Goal: Check status: Check status

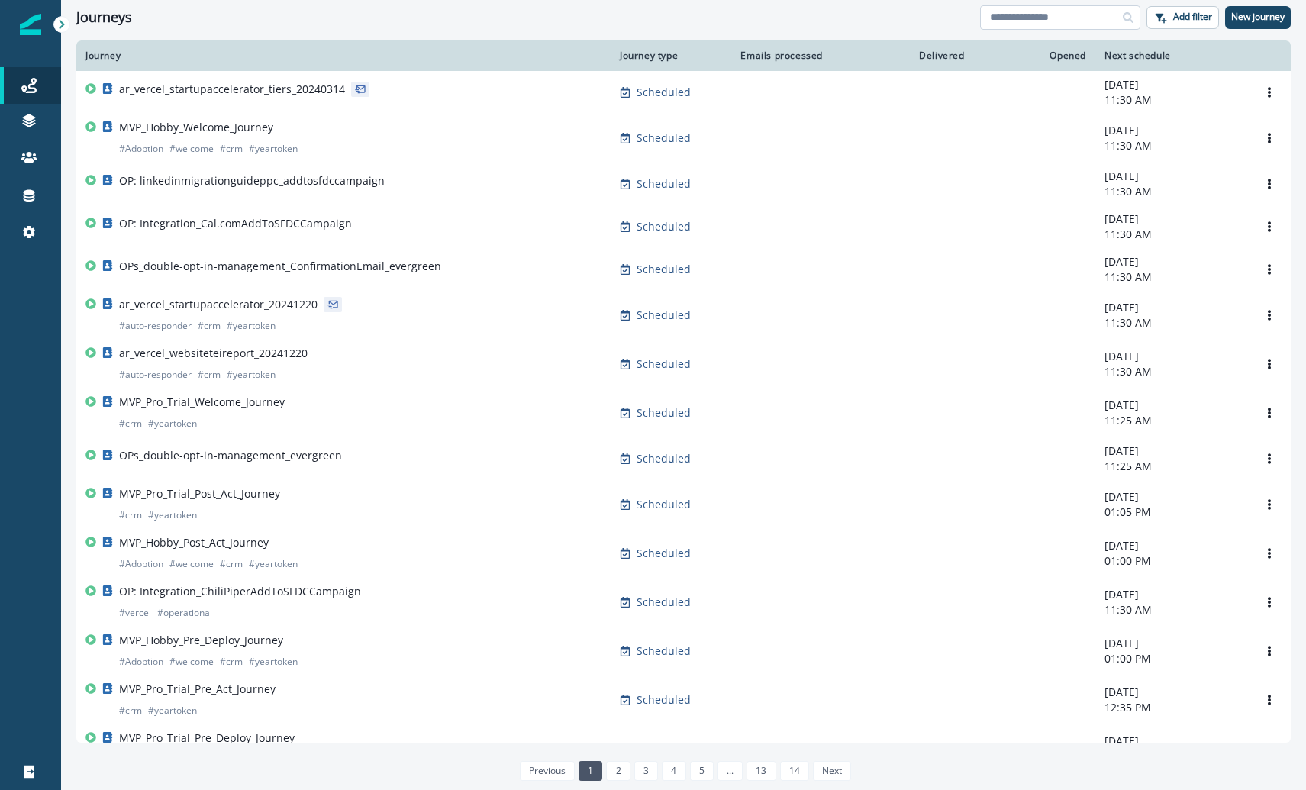
click at [1011, 24] on input at bounding box center [1060, 17] width 160 height 24
type input "*******"
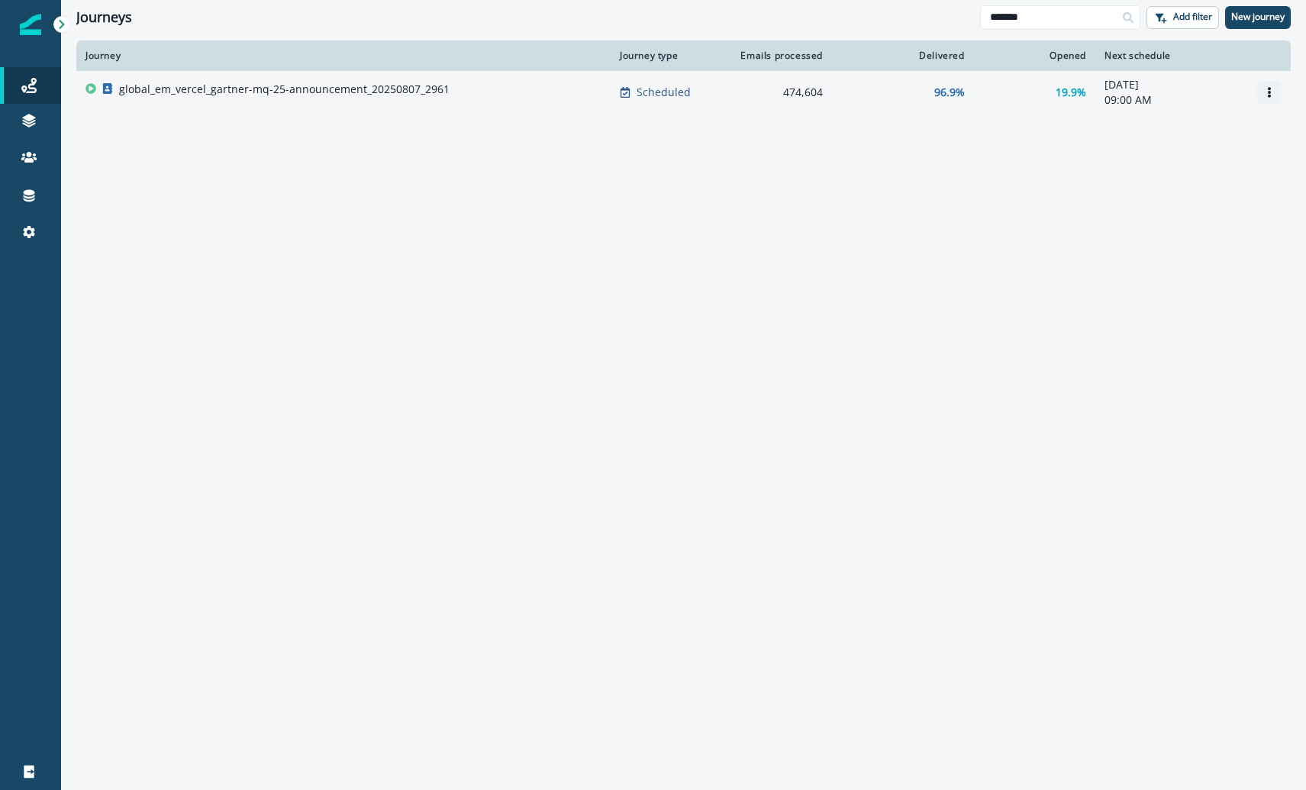
click at [1268, 87] on icon "Options" at bounding box center [1269, 92] width 11 height 11
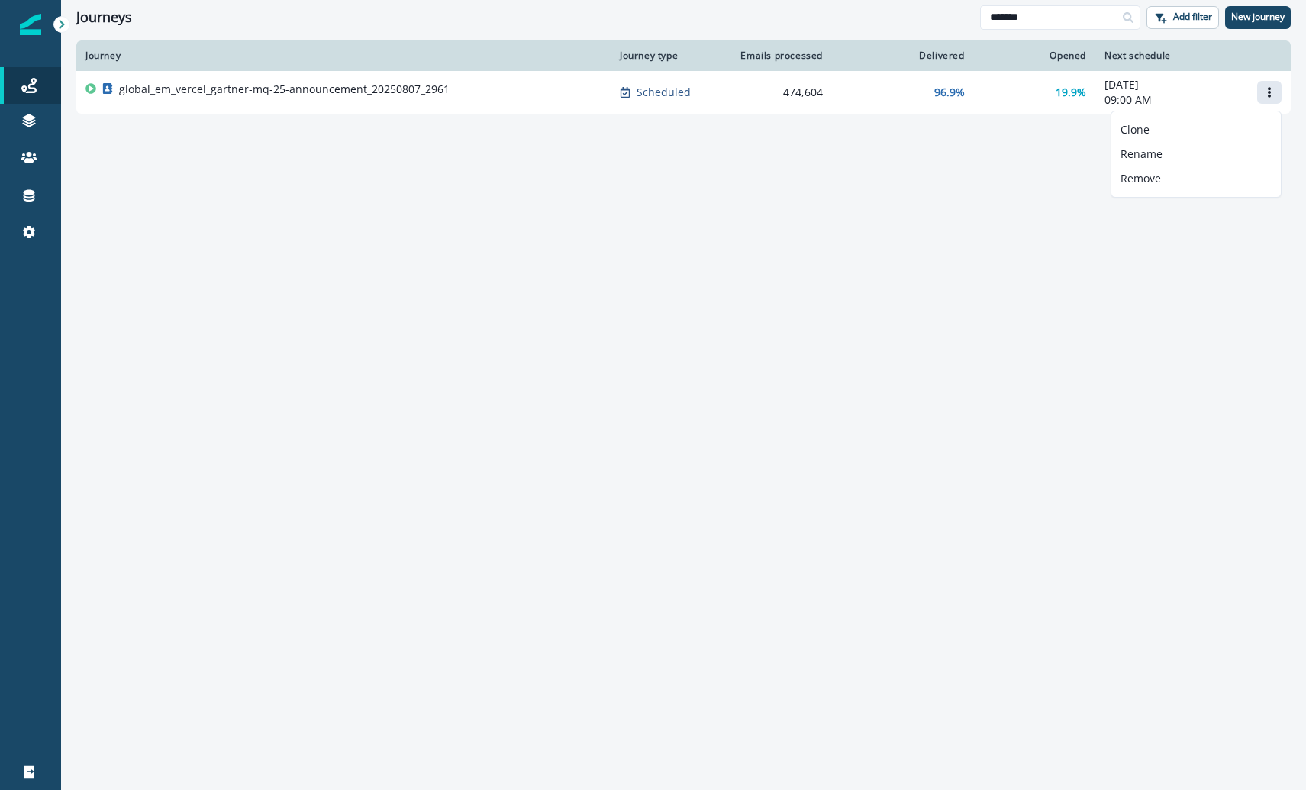
click at [857, 187] on div "Journey Journey type Emails processed Delivered Opened Next schedule global_em_…" at bounding box center [683, 414] width 1245 height 748
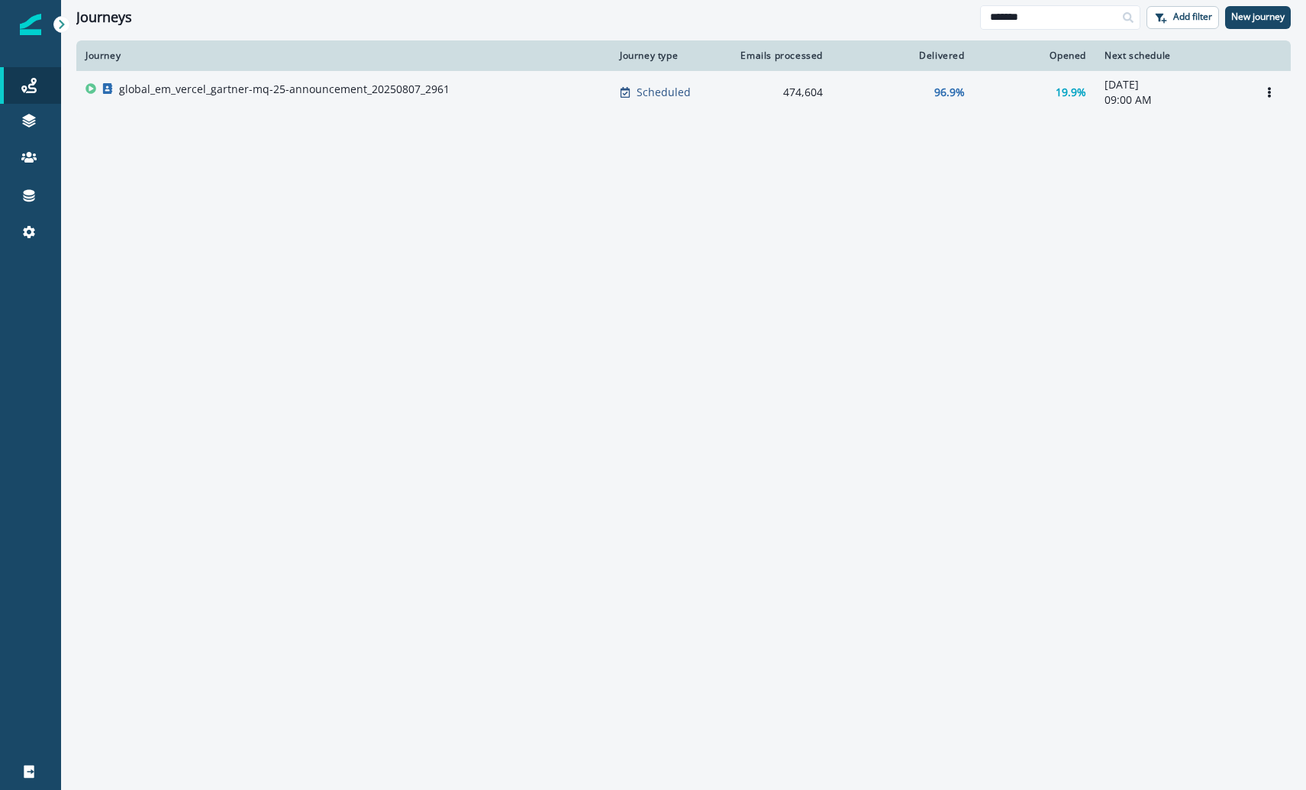
click at [398, 88] on p "global_em_vercel_gartner-mq-25-announcement_20250807_2961" at bounding box center [284, 89] width 330 height 15
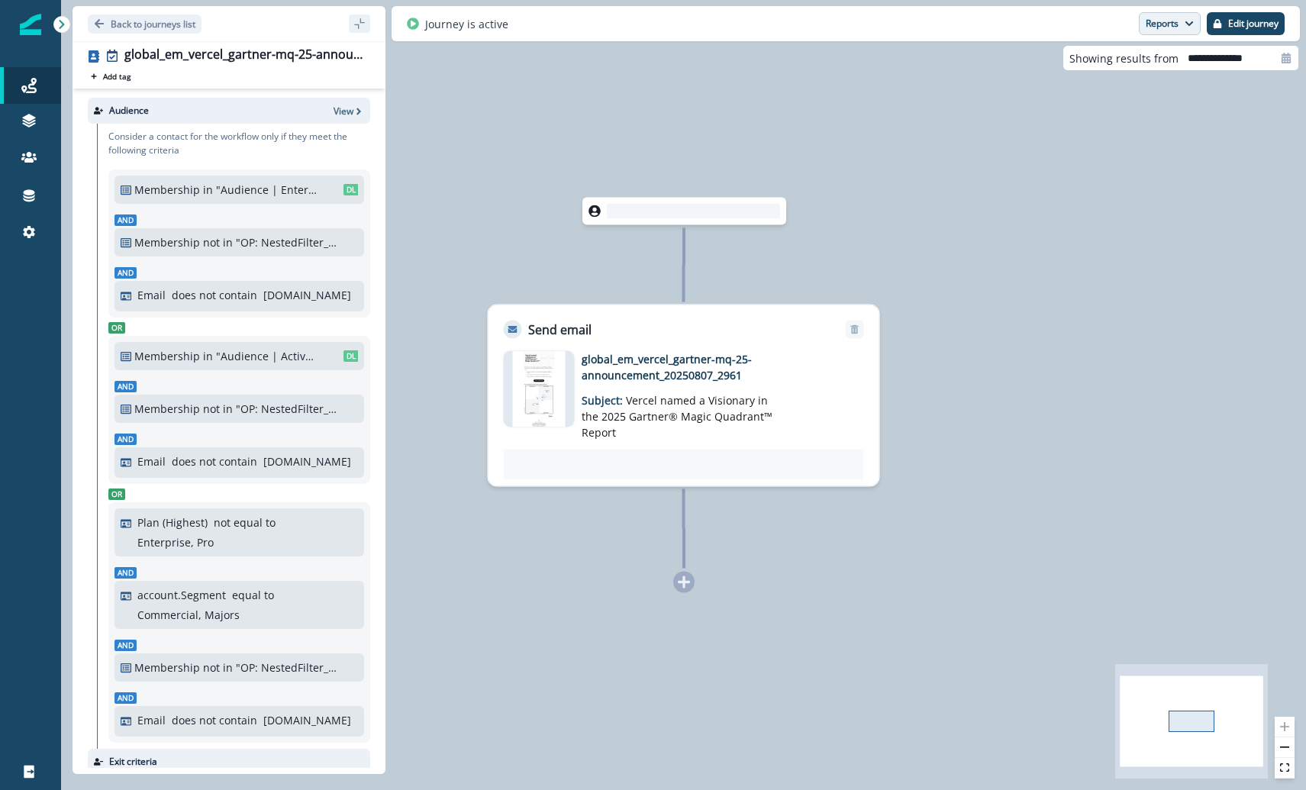
click at [1191, 31] on button "Reports" at bounding box center [1170, 23] width 62 height 23
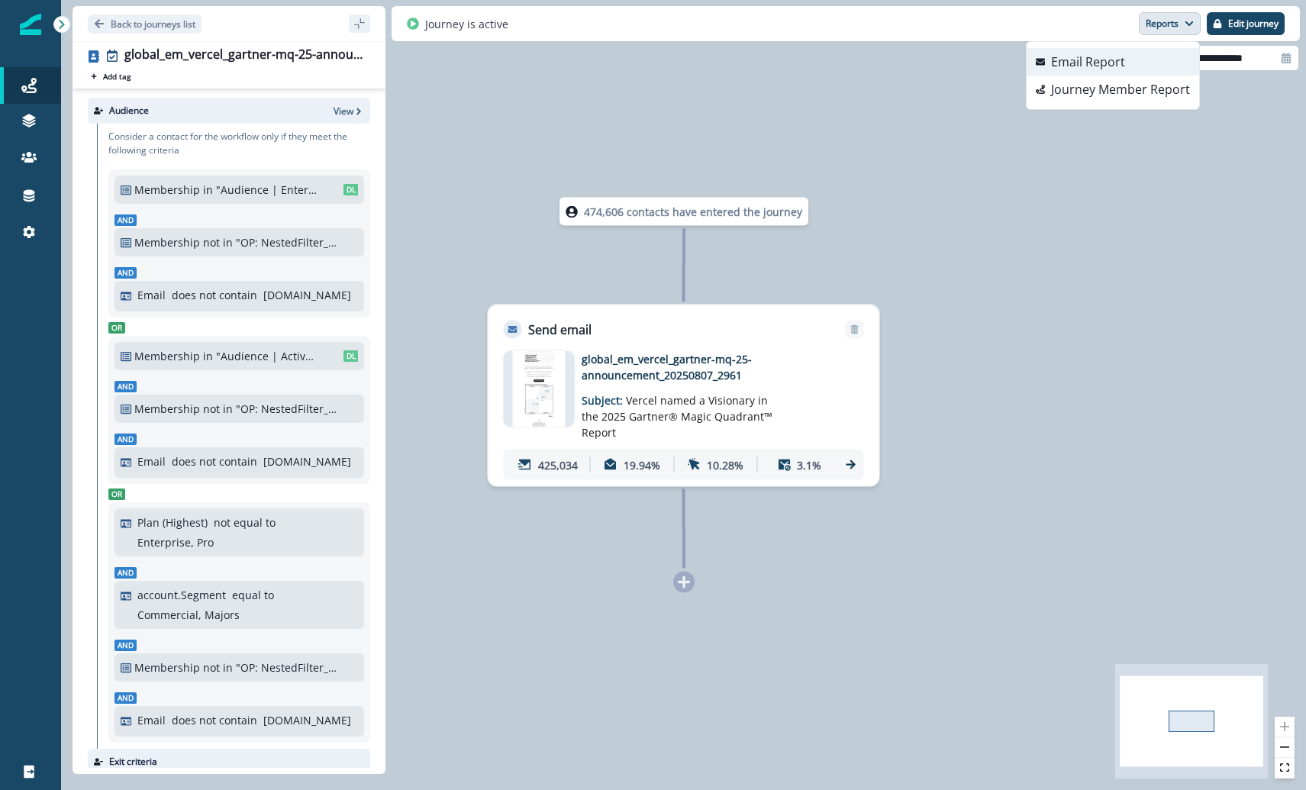
click at [1105, 66] on p "Email Report" at bounding box center [1088, 62] width 74 height 18
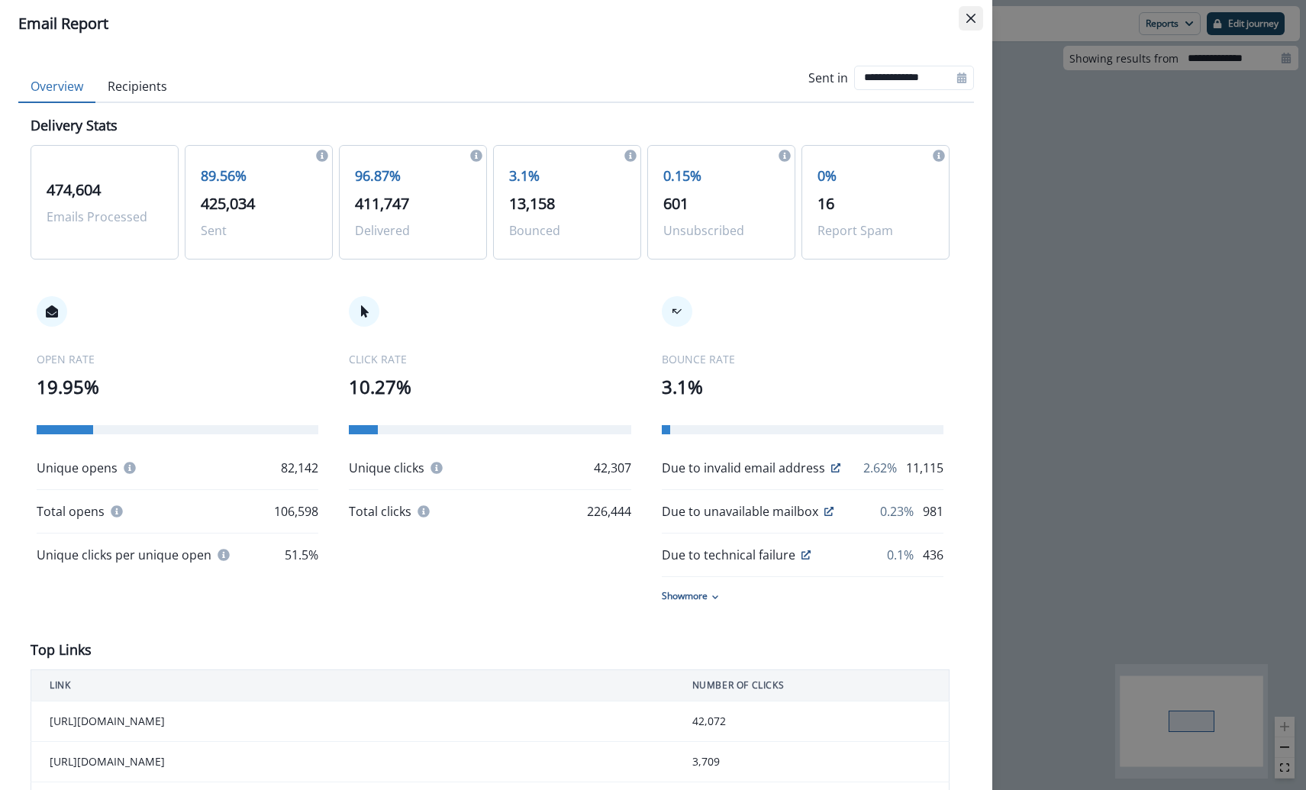
click at [966, 20] on icon "Close" at bounding box center [970, 18] width 9 height 9
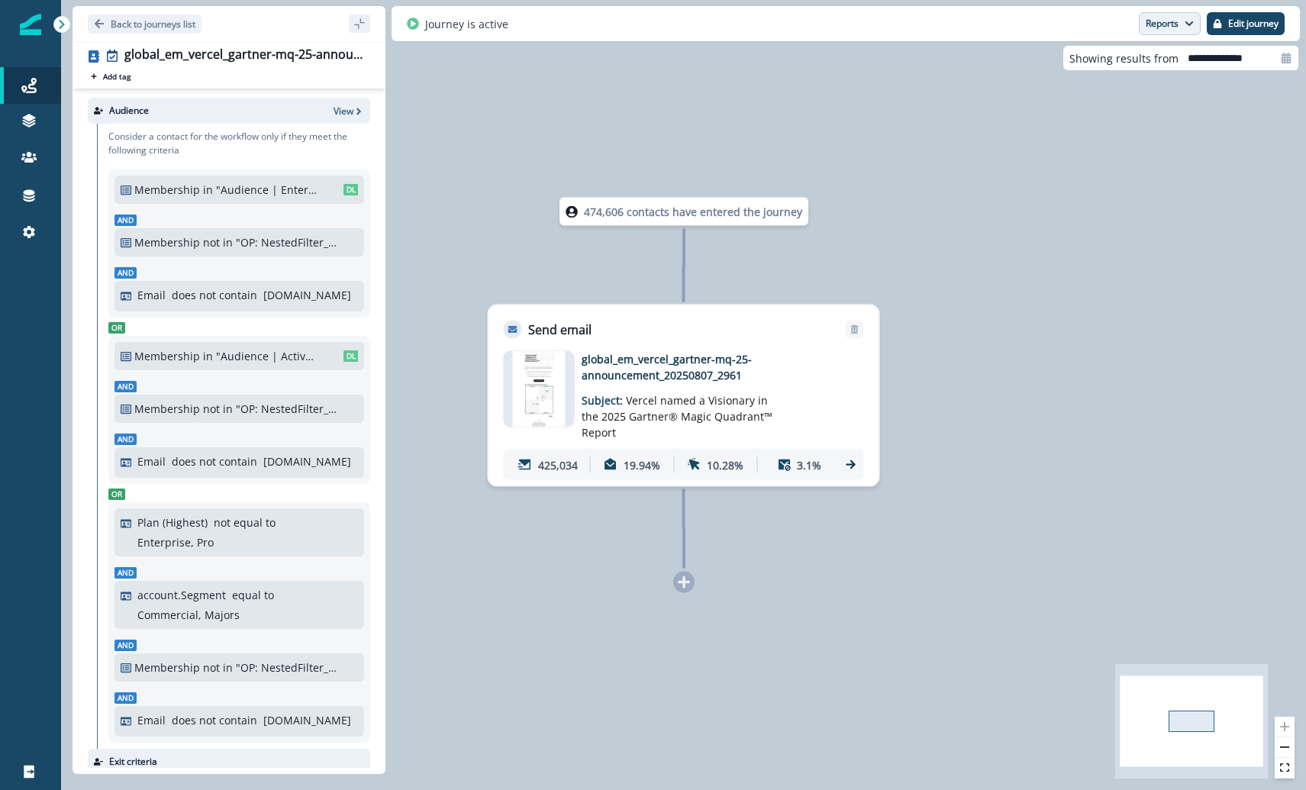
click at [1187, 21] on icon "button" at bounding box center [1188, 23] width 9 height 9
click at [1123, 63] on p "Email Report" at bounding box center [1088, 62] width 74 height 18
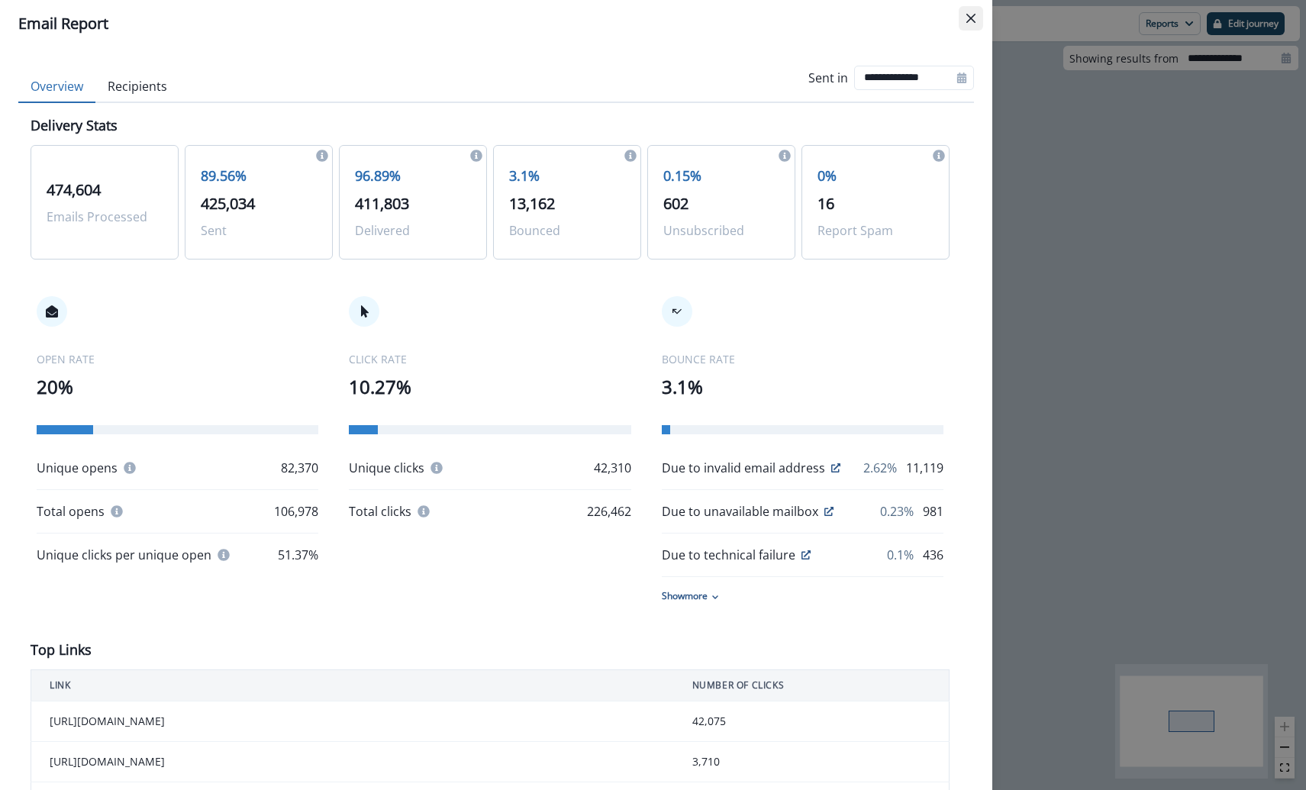
click at [967, 14] on icon "Close" at bounding box center [970, 18] width 9 height 9
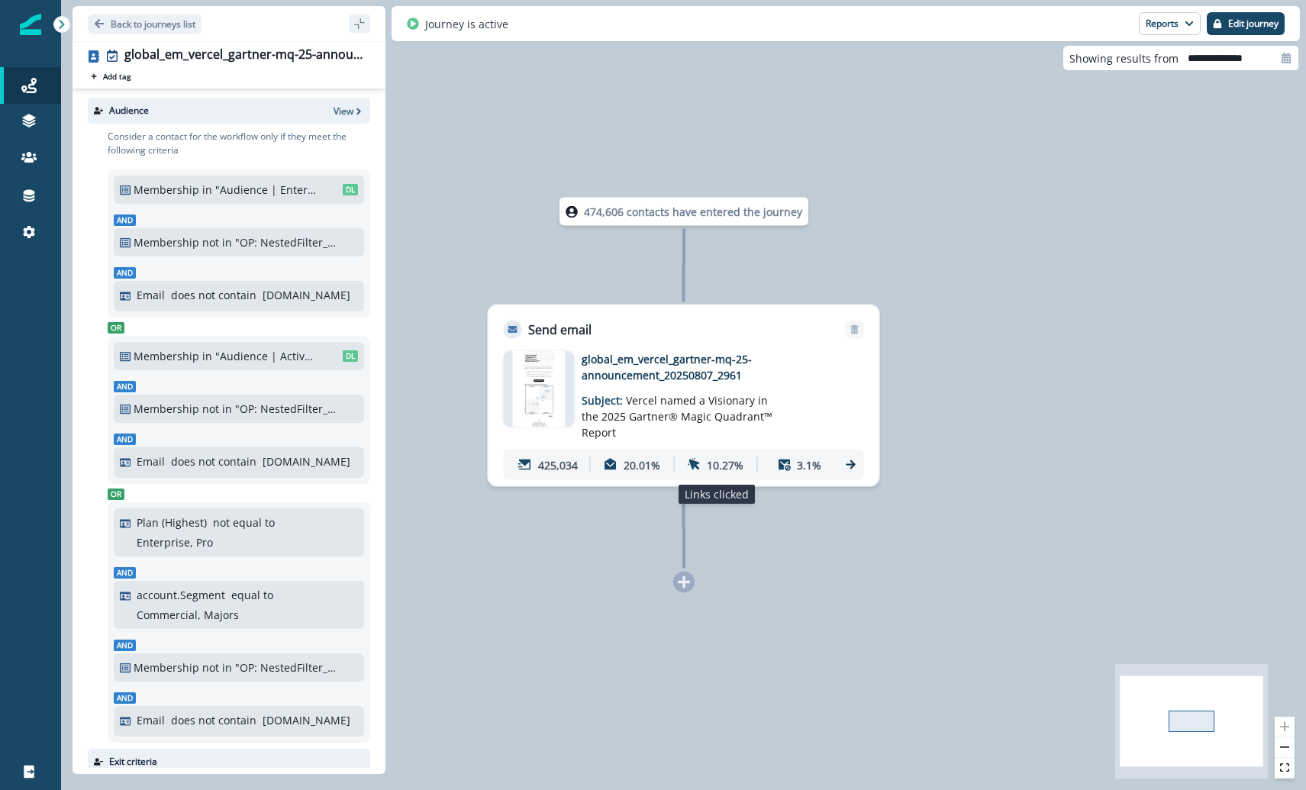
click at [712, 461] on p "10.27%" at bounding box center [725, 464] width 37 height 16
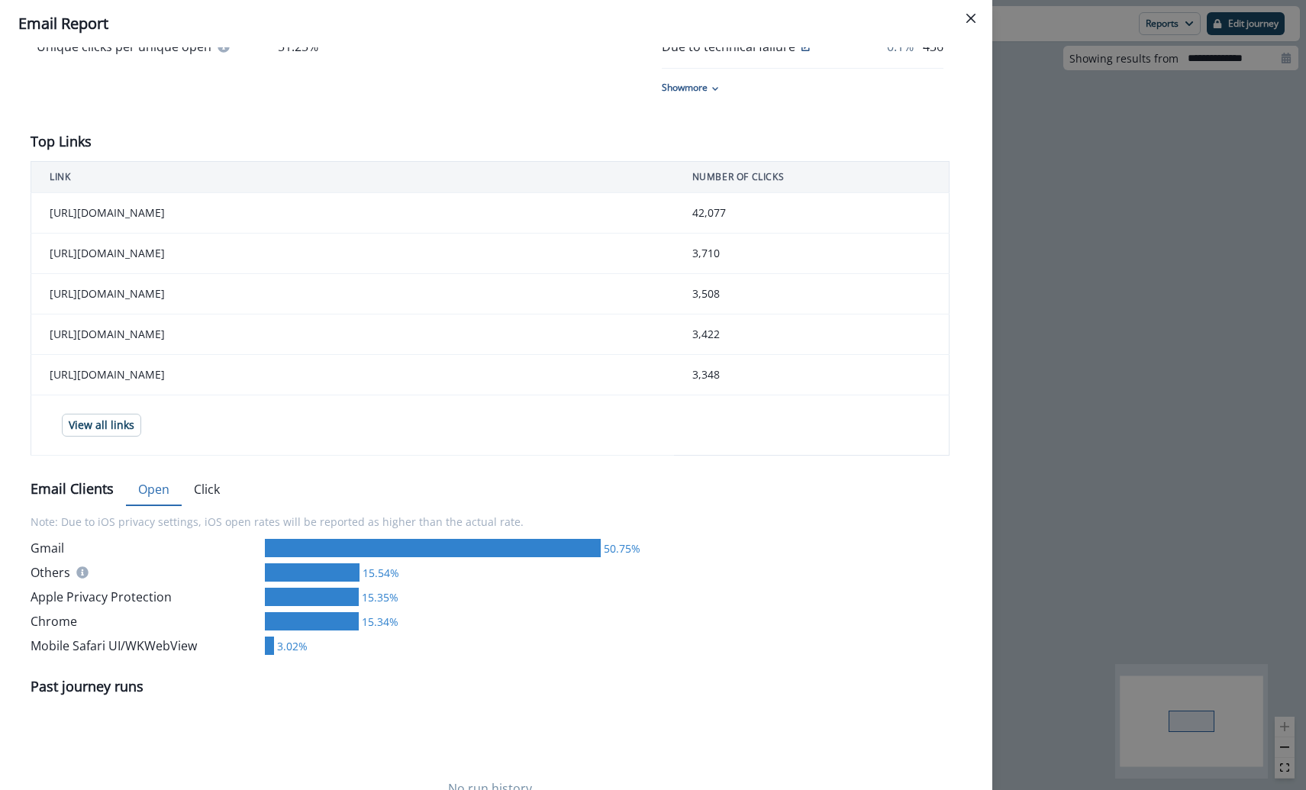
scroll to position [524, 0]
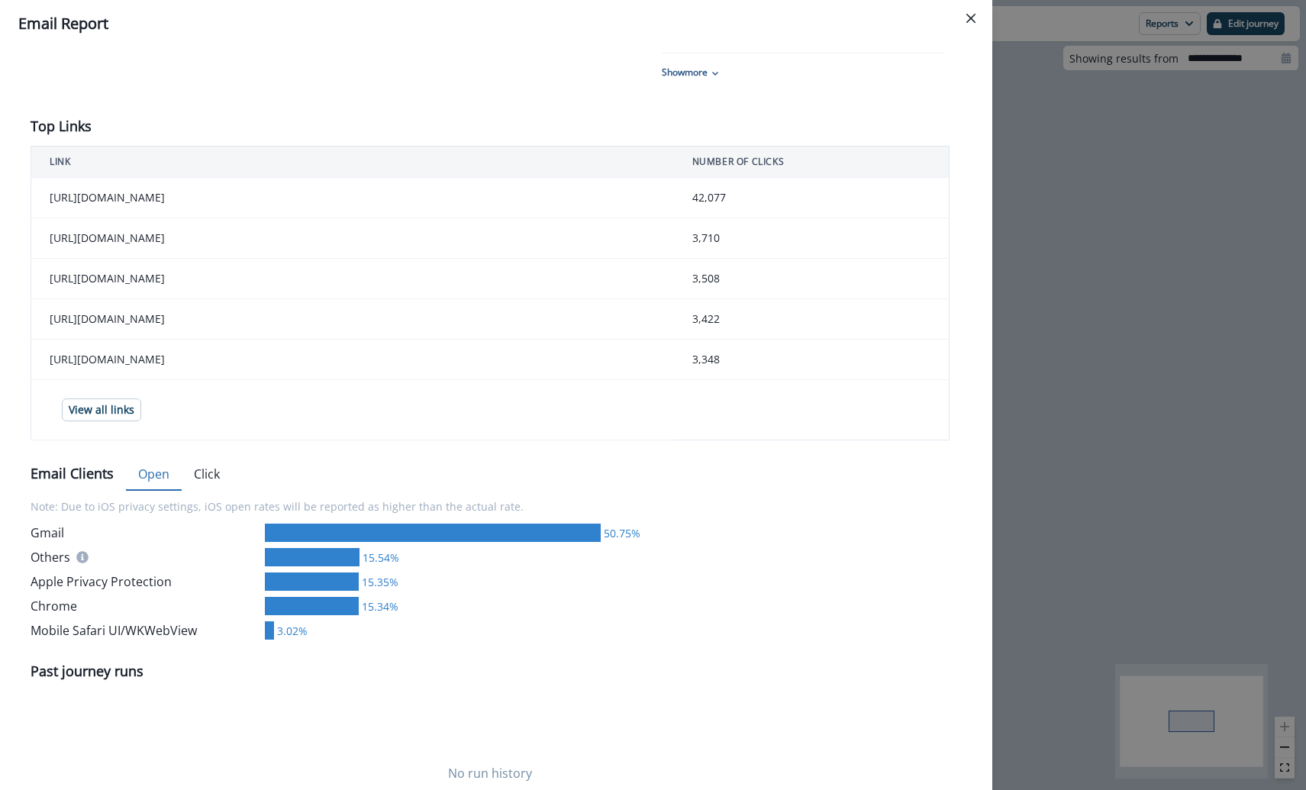
drag, startPoint x: 179, startPoint y: 201, endPoint x: 40, endPoint y: 197, distance: 139.0
click at [40, 197] on td "[URL][DOMAIN_NAME]" at bounding box center [352, 198] width 643 height 40
copy td "[URL][DOMAIN_NAME]"
click at [722, 194] on td "42,077" at bounding box center [811, 198] width 275 height 40
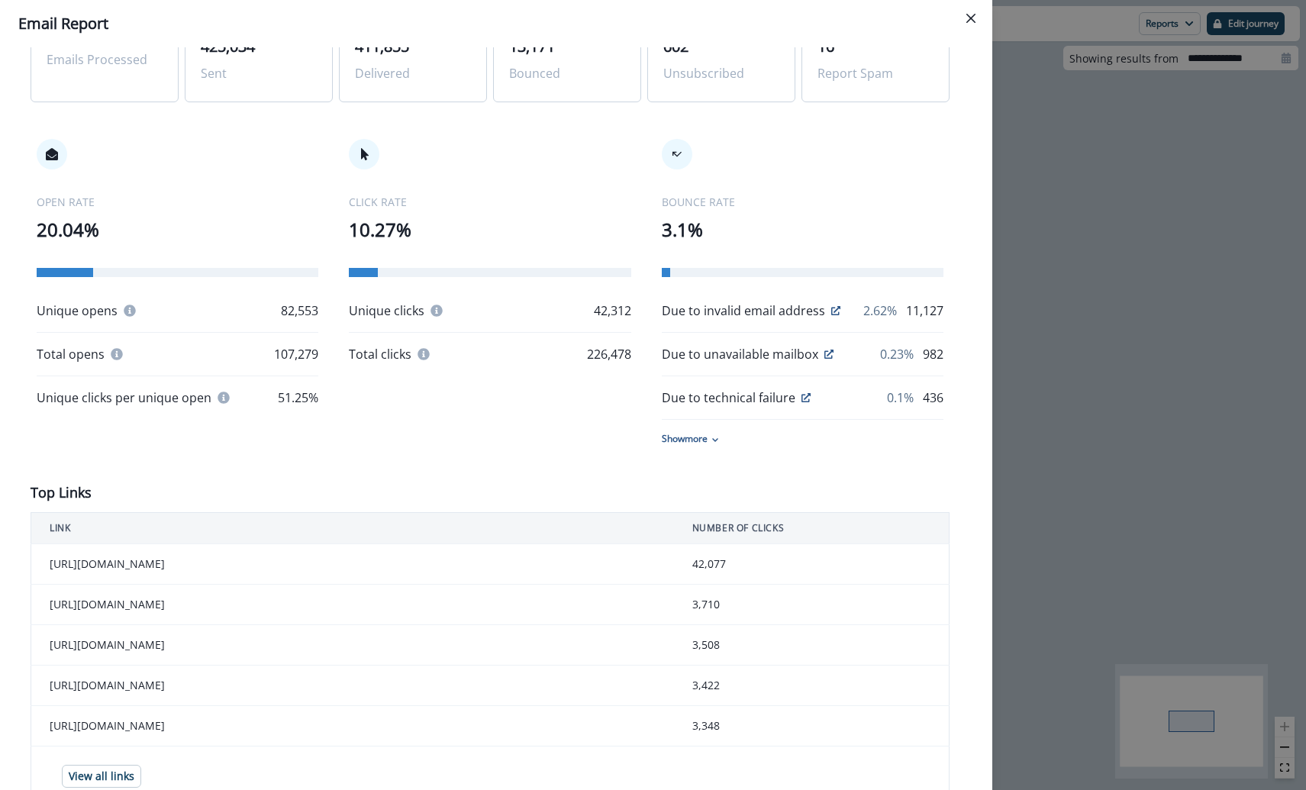
scroll to position [167, 0]
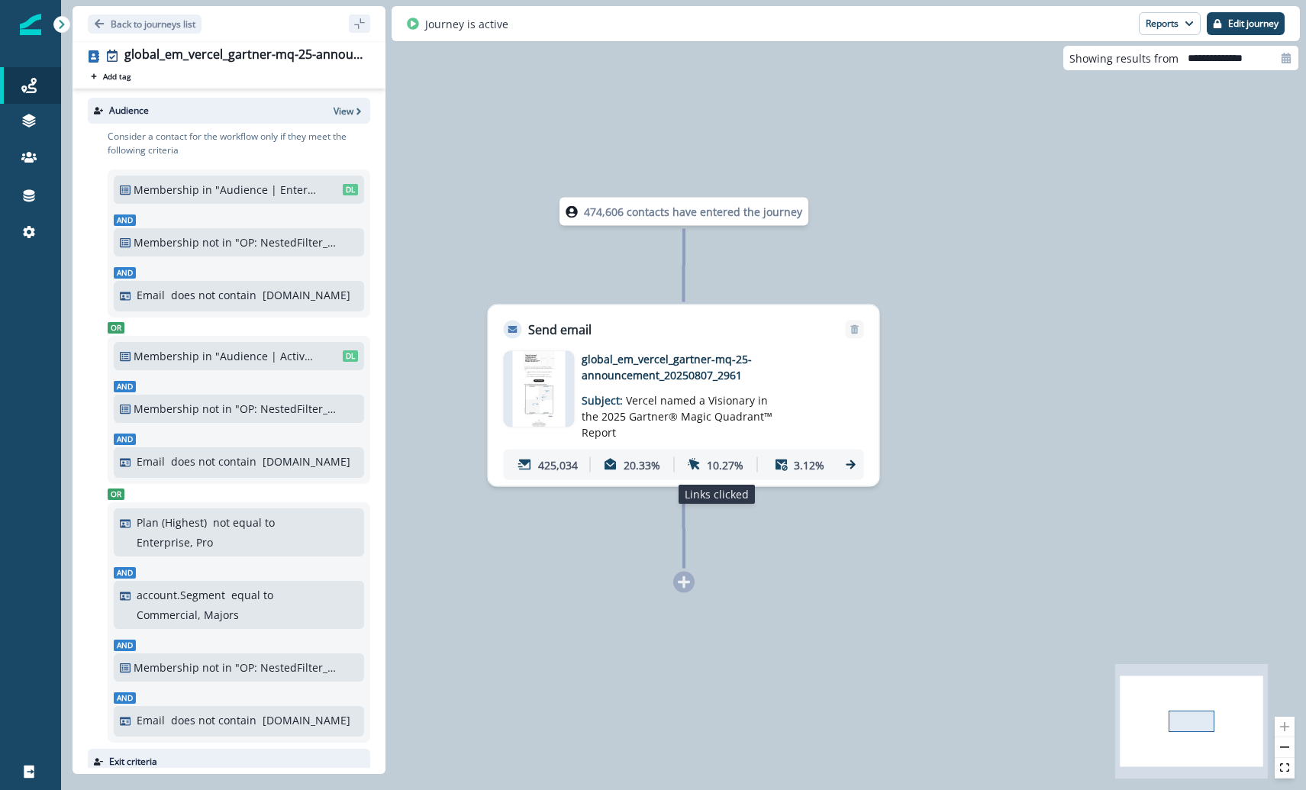
click at [723, 466] on p "10.27%" at bounding box center [725, 464] width 37 height 16
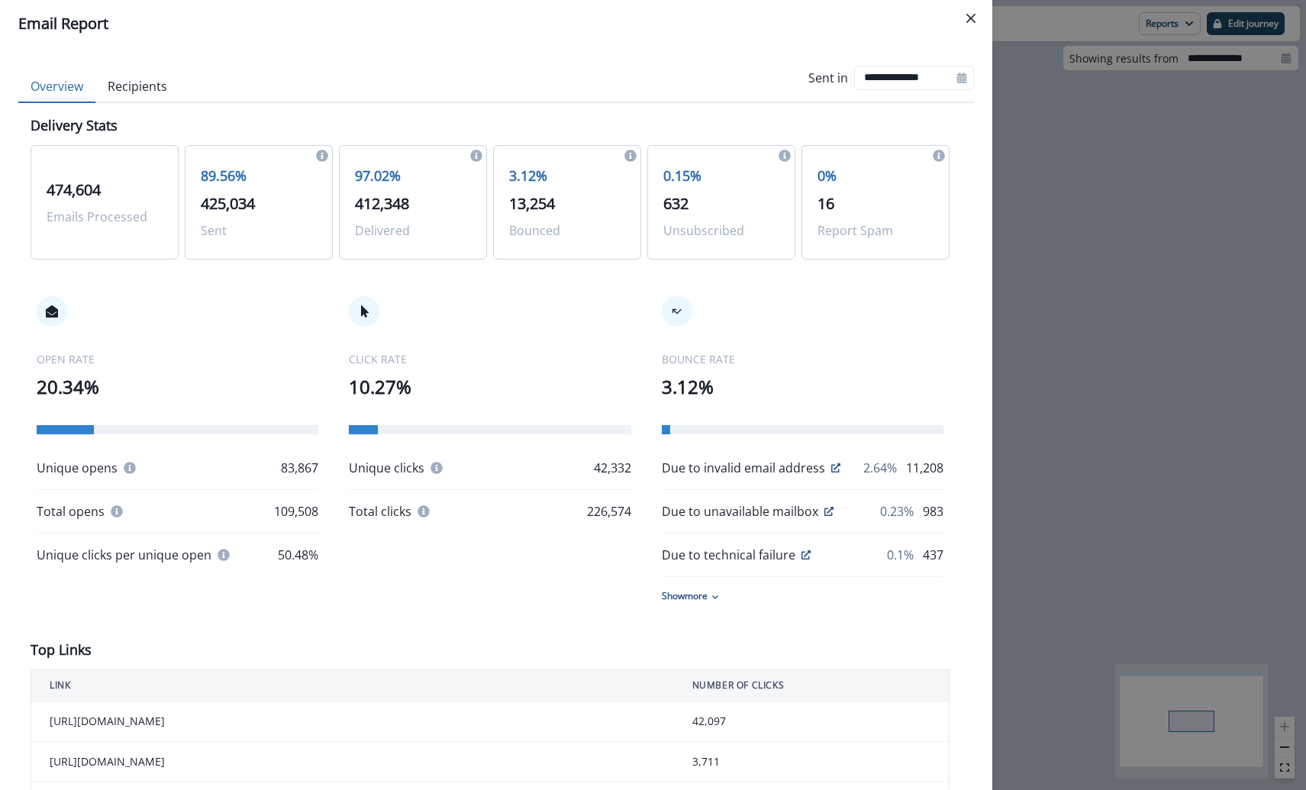
click at [699, 212] on p "632" at bounding box center [721, 203] width 116 height 23
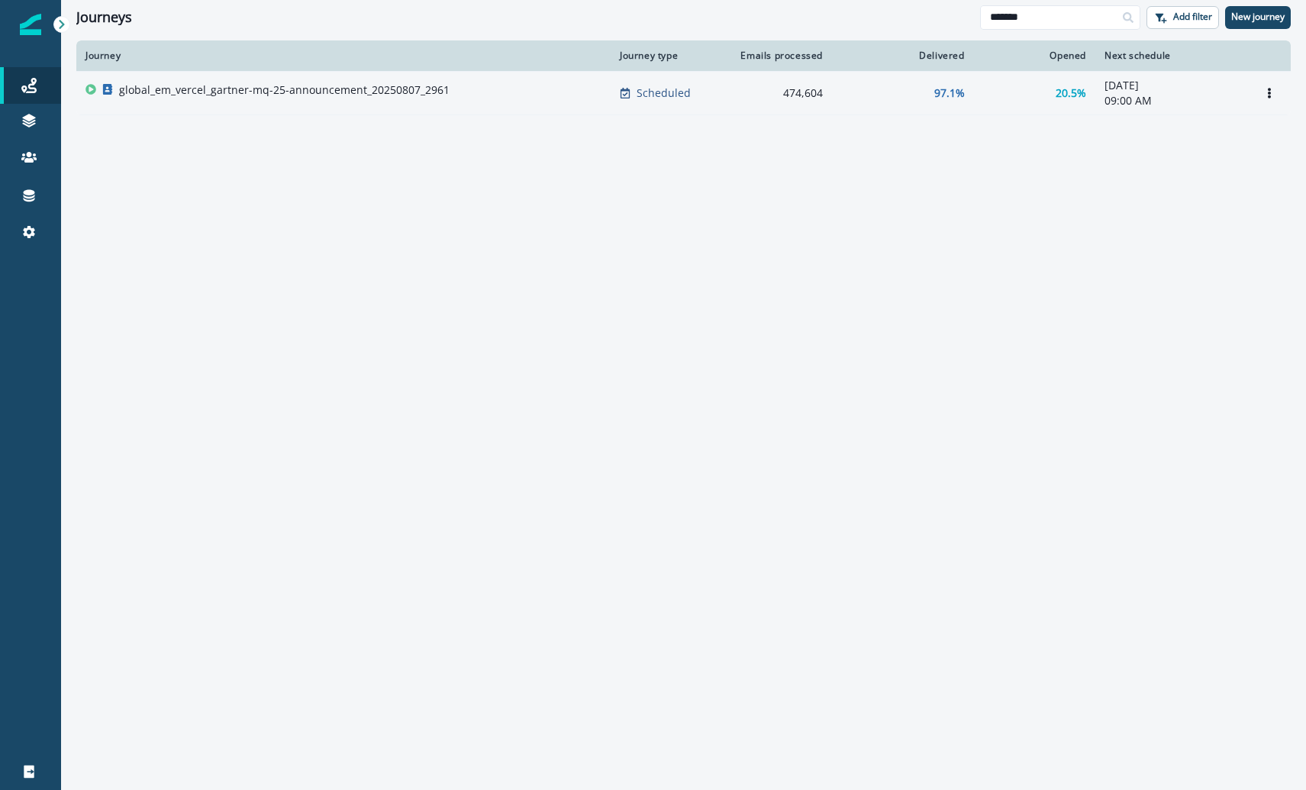
click at [292, 98] on div "global_em_vercel_gartner-mq-25-announcement_20250807_2961" at bounding box center [284, 92] width 330 height 21
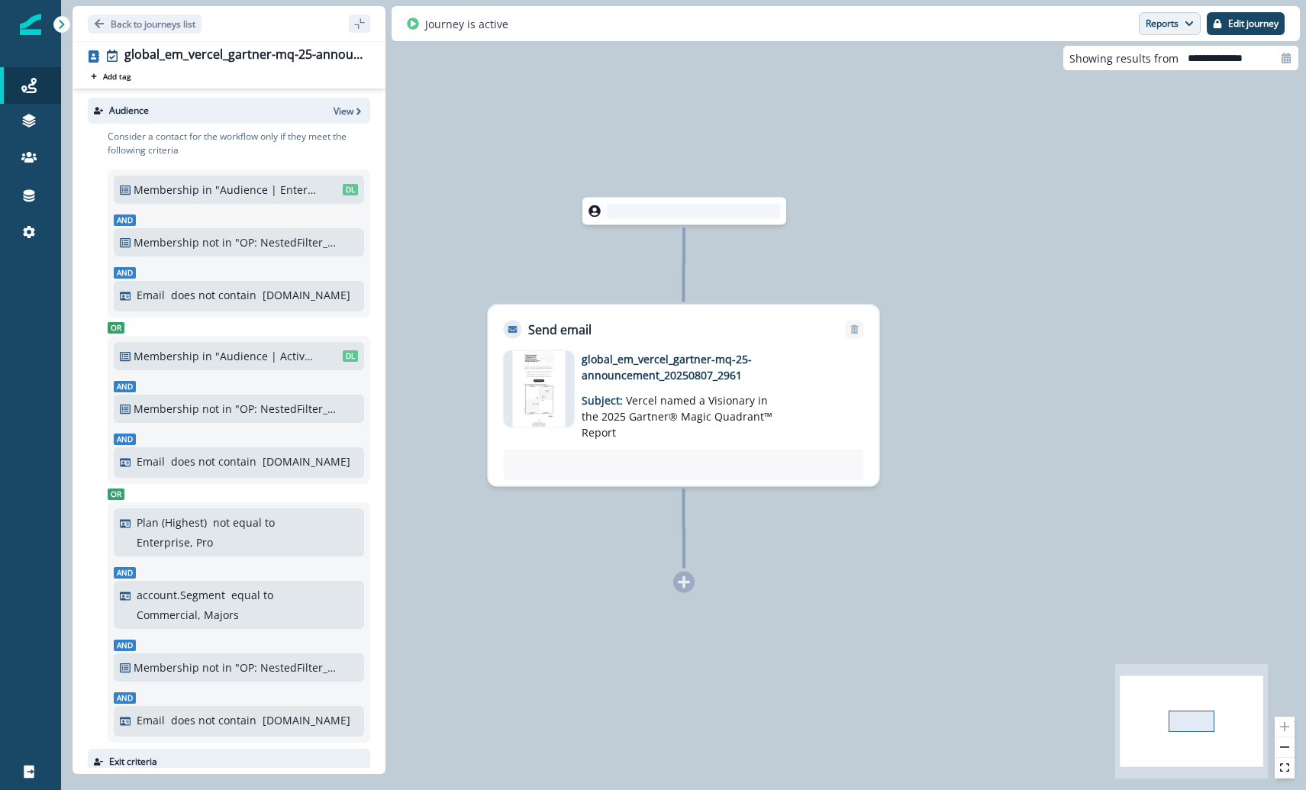
click at [1145, 23] on button "Reports" at bounding box center [1170, 23] width 62 height 23
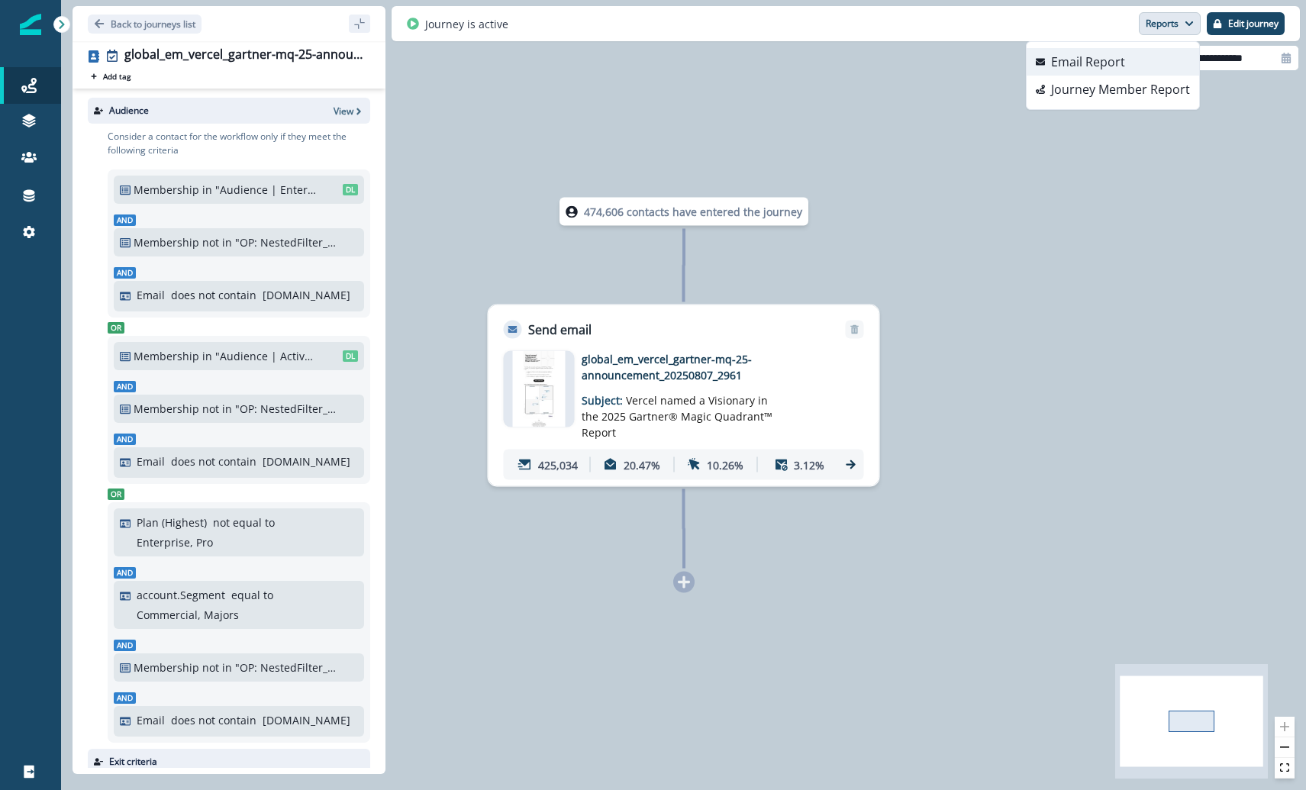
click at [1135, 58] on button "Email Report" at bounding box center [1112, 61] width 172 height 27
